Goal: Task Accomplishment & Management: Manage account settings

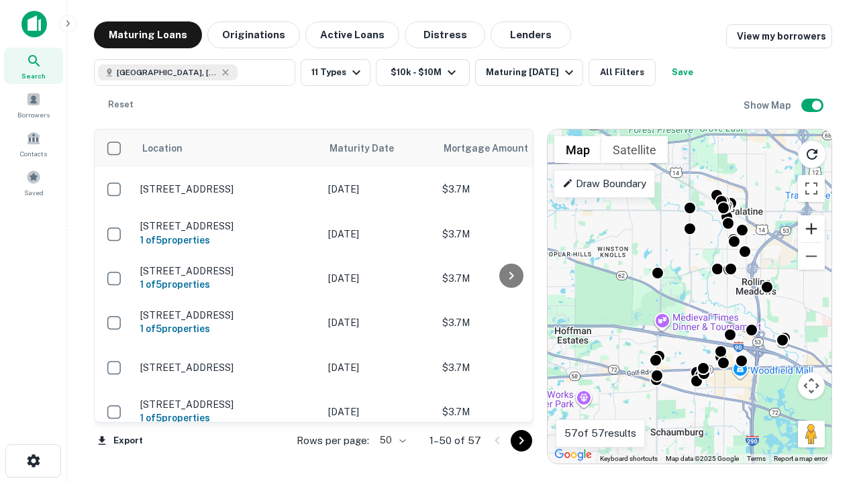
click at [811, 229] on button "Zoom in" at bounding box center [811, 228] width 27 height 27
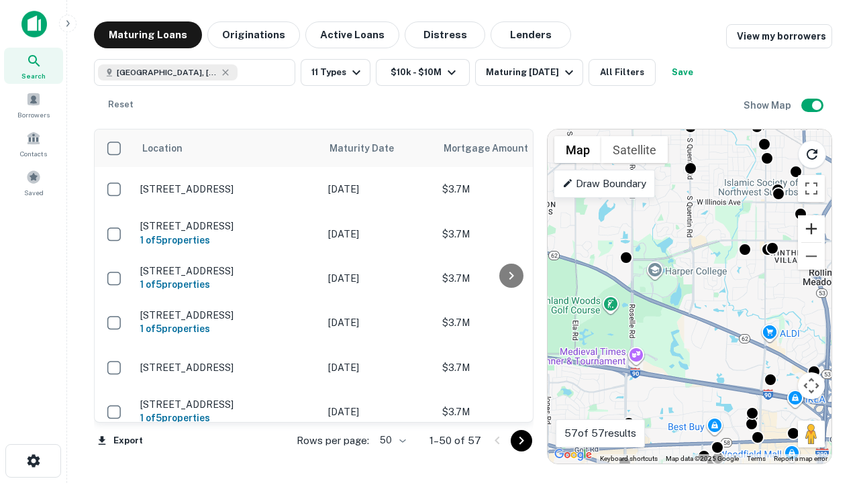
click at [811, 229] on button "Zoom in" at bounding box center [811, 228] width 27 height 27
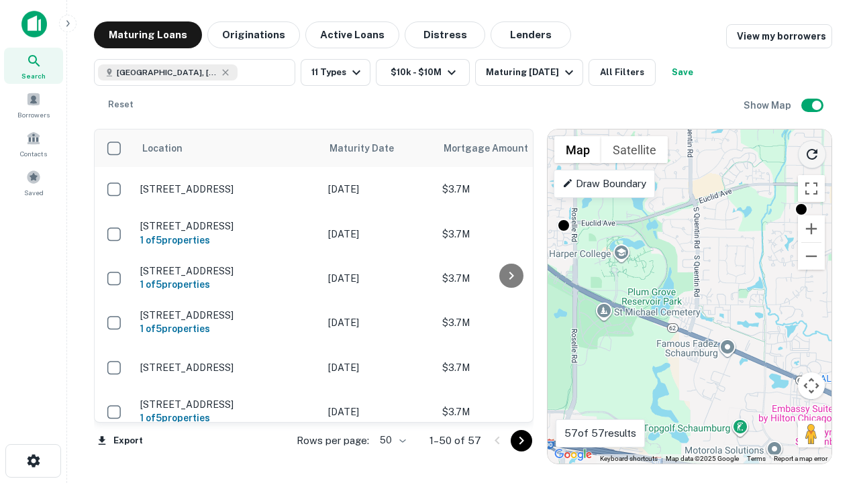
click at [812, 152] on icon "Reload search area" at bounding box center [812, 154] width 16 height 16
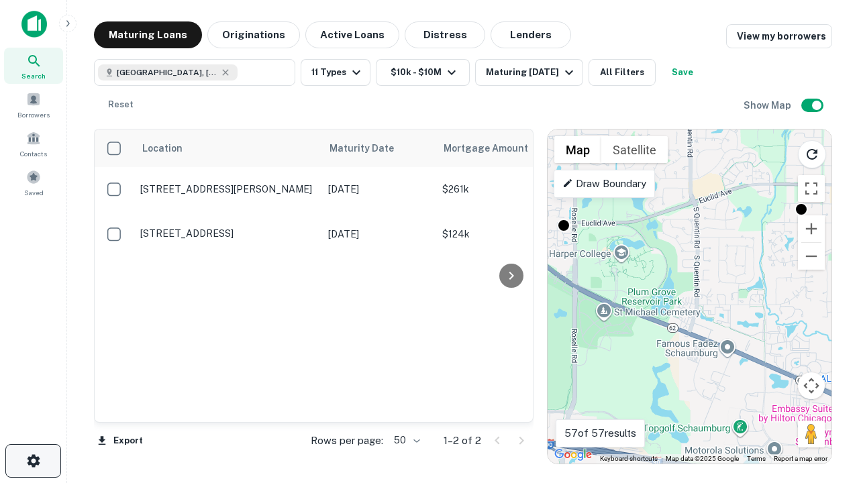
click at [33, 461] on icon "button" at bounding box center [33, 461] width 16 height 16
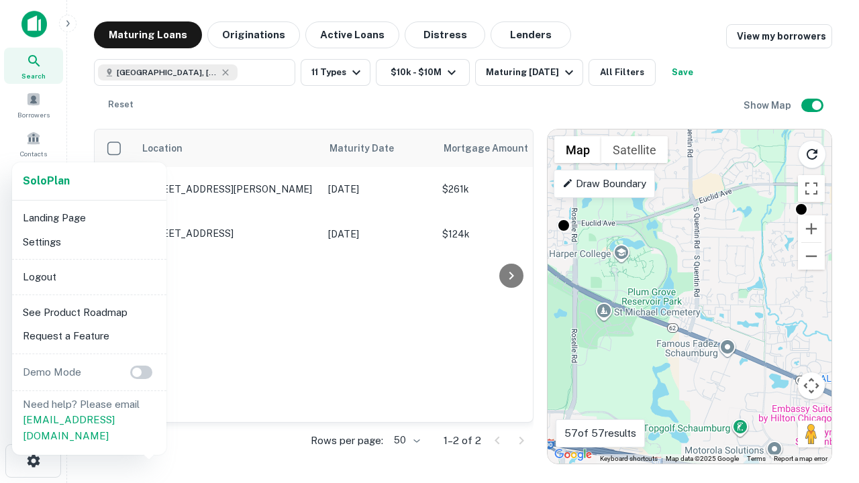
click at [89, 276] on li "Logout" at bounding box center [89, 277] width 144 height 24
